Goal: Task Accomplishment & Management: Manage account settings

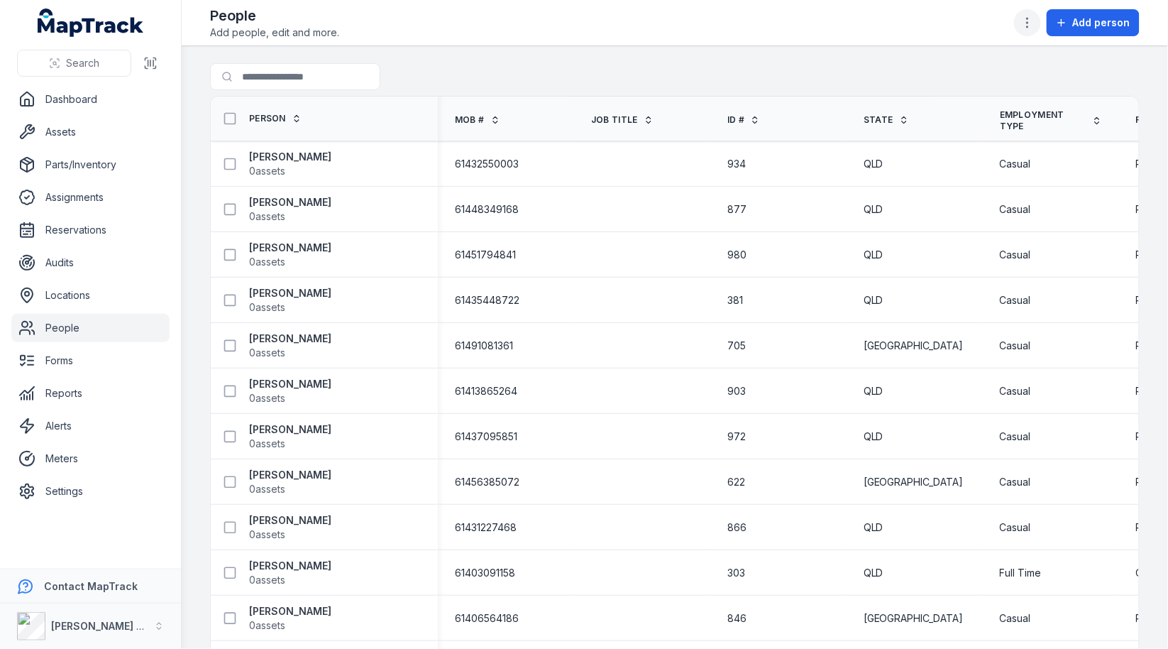
click at [1025, 24] on icon "button" at bounding box center [1027, 23] width 14 height 14
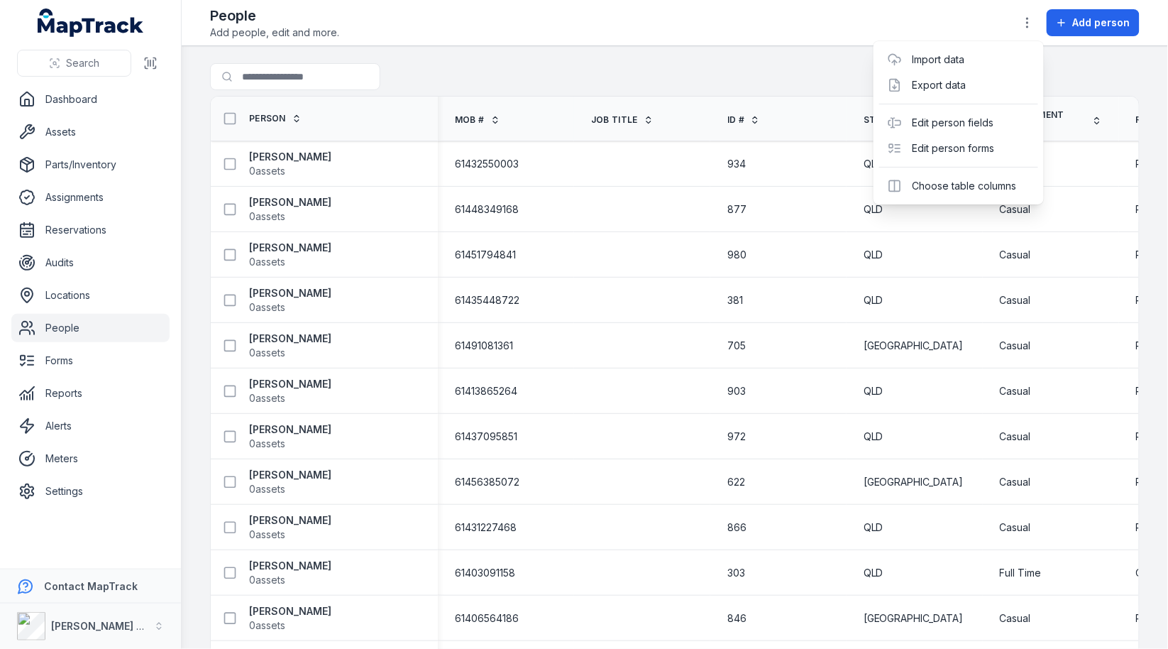
click at [573, 367] on div "Toggle Navigation People Add people, edit and more. Add person Search for peopl…" at bounding box center [675, 324] width 986 height 649
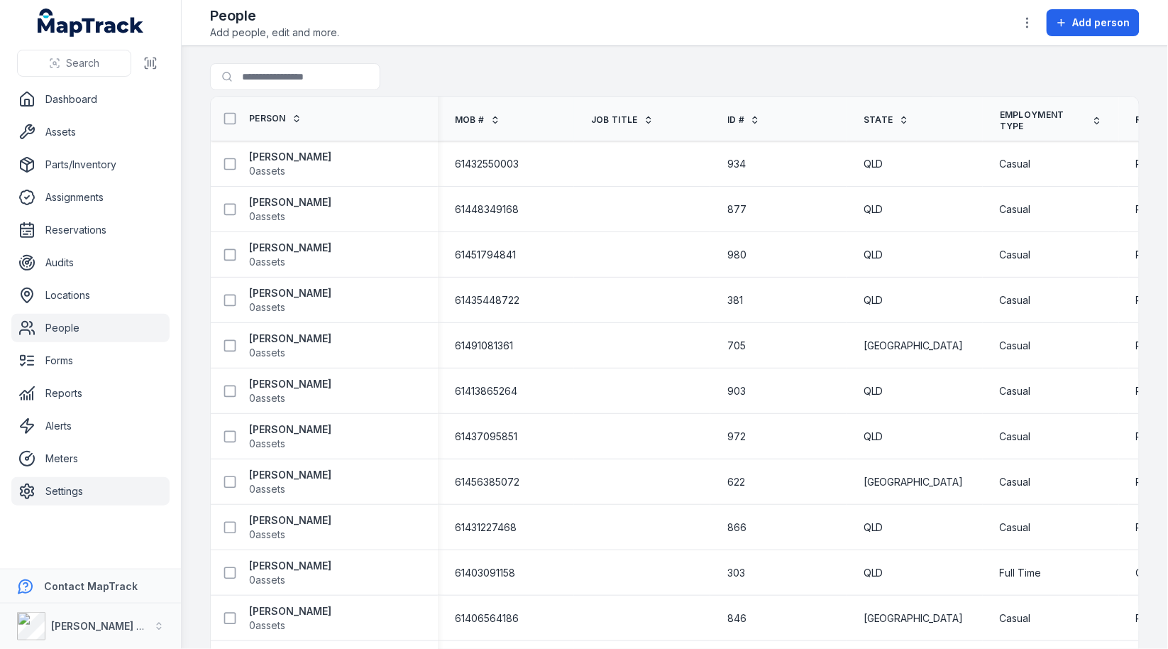
click at [76, 497] on link "Settings" at bounding box center [90, 491] width 158 height 28
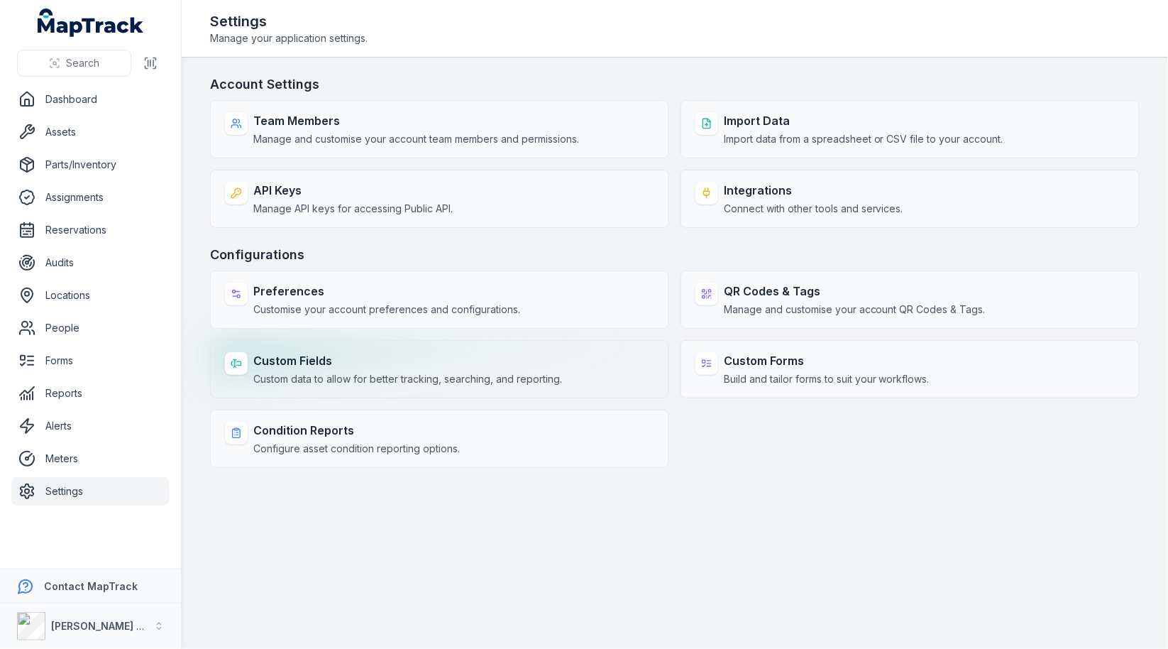
click at [443, 375] on span "Custom data to allow for better tracking, searching, and reporting." at bounding box center [407, 379] width 309 height 14
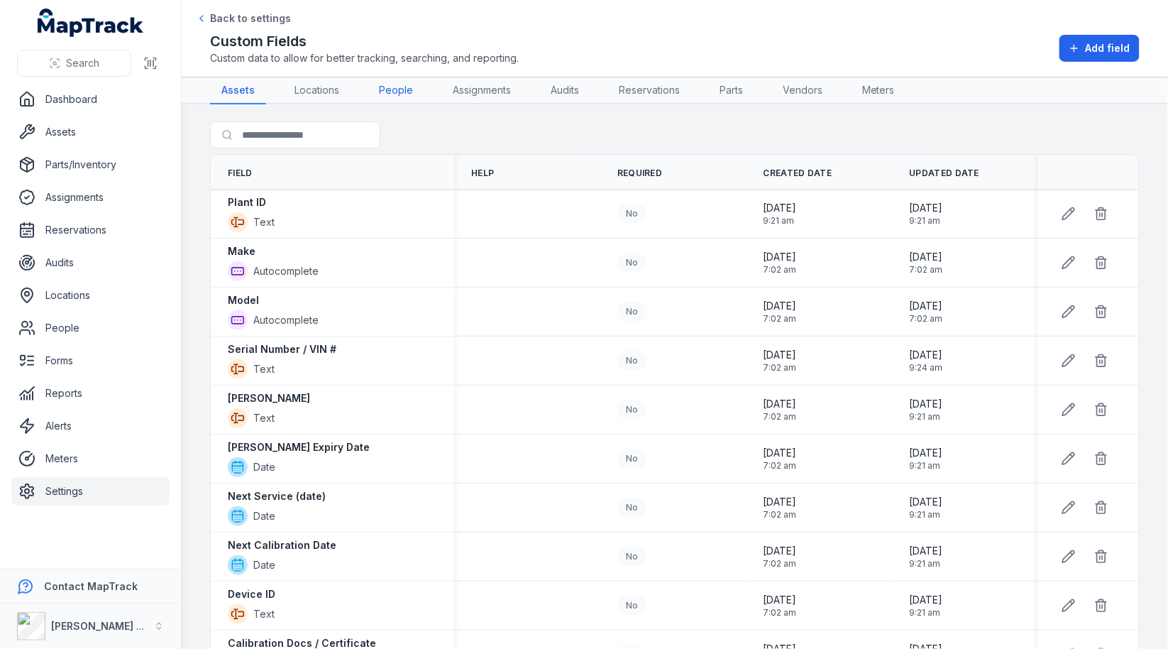
click at [414, 92] on link "People" at bounding box center [396, 90] width 57 height 27
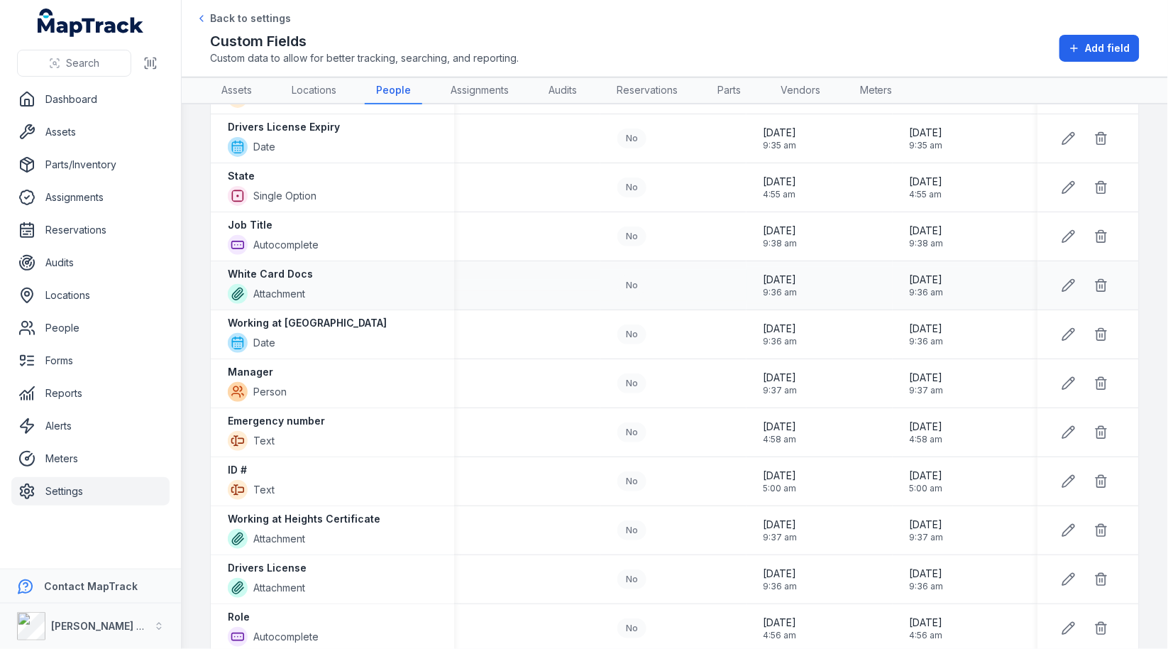
scroll to position [463, 0]
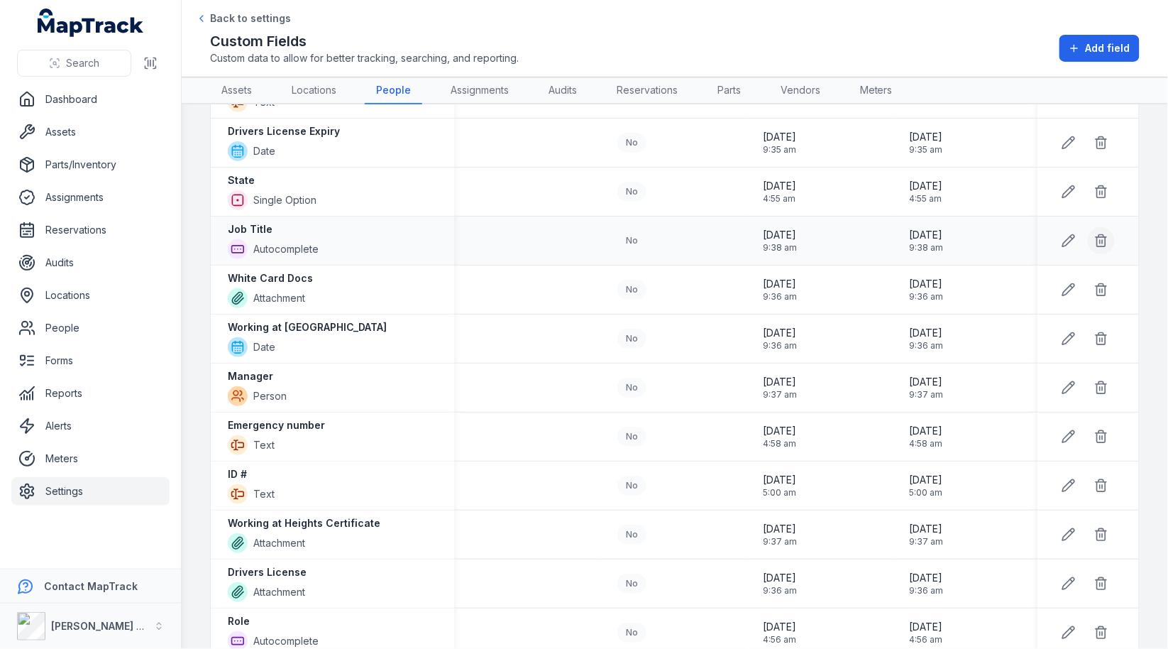
click at [1102, 242] on button at bounding box center [1101, 240] width 27 height 27
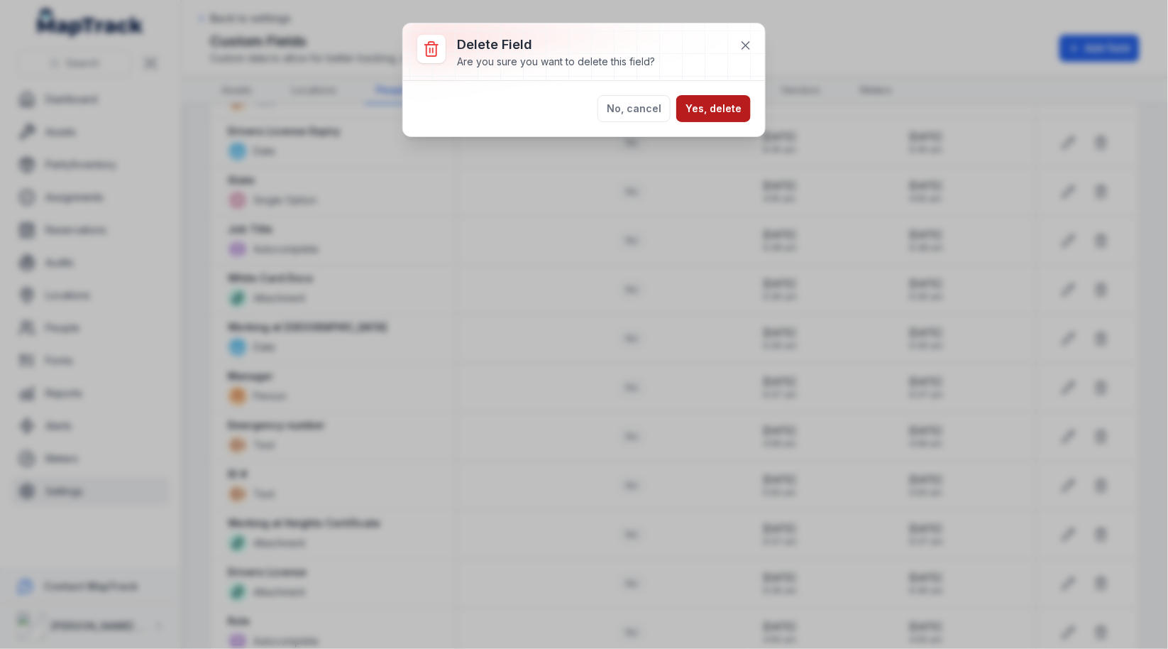
click at [740, 117] on button "Yes, delete" at bounding box center [713, 108] width 75 height 27
